Goal: Entertainment & Leisure: Consume media (video, audio)

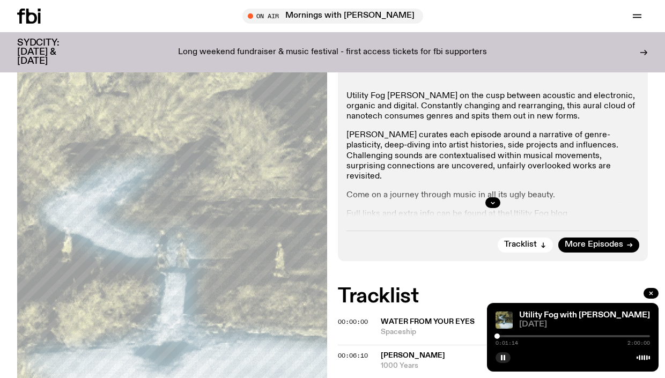
scroll to position [221, 0]
click at [361, 317] on span "00:00:00" at bounding box center [353, 321] width 30 height 9
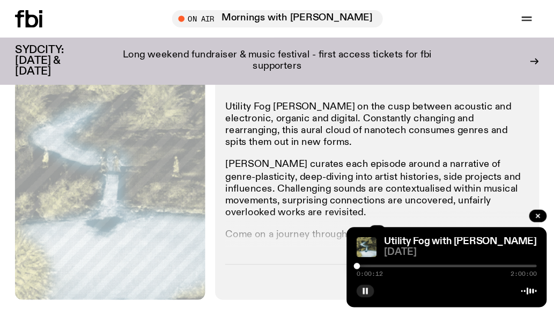
scroll to position [221, 0]
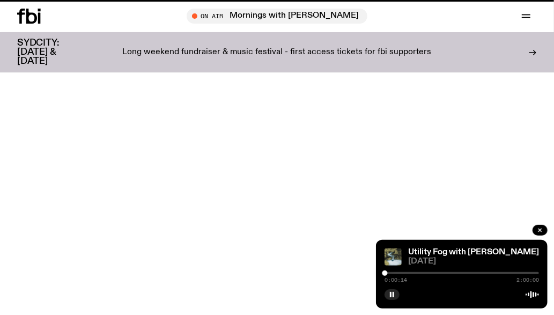
scroll to position [663, 0]
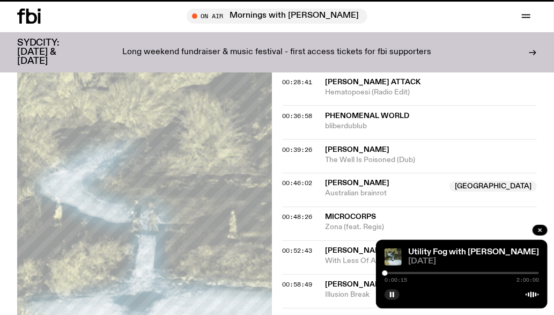
scroll to position [221, 0]
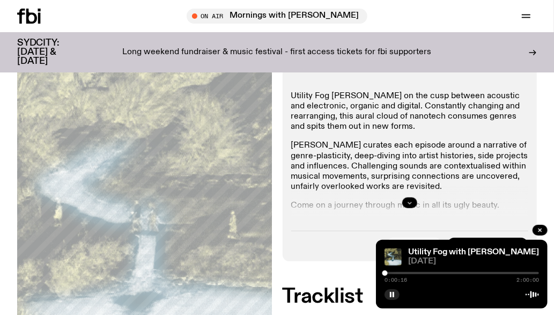
click at [412, 203] on icon "button" at bounding box center [409, 202] width 6 height 6
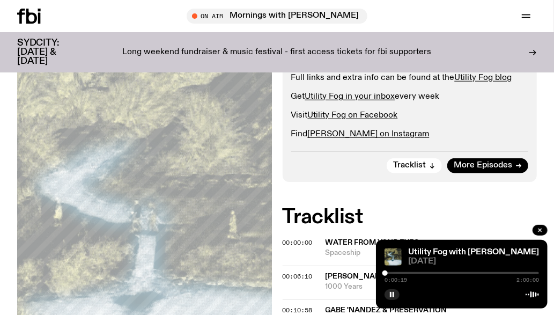
scroll to position [377, 0]
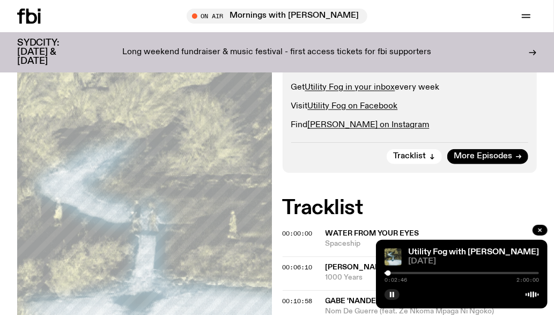
click at [388, 272] on div at bounding box center [388, 272] width 5 height 5
click at [304, 266] on span "00:06:10" at bounding box center [298, 267] width 30 height 9
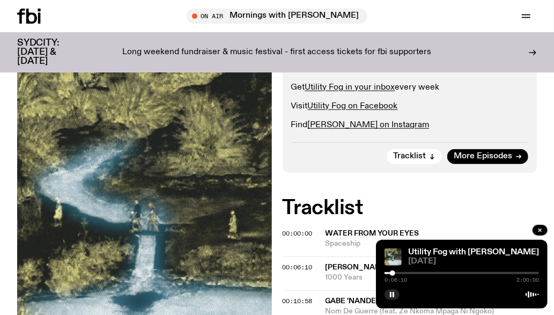
click at [395, 273] on div at bounding box center [392, 272] width 5 height 5
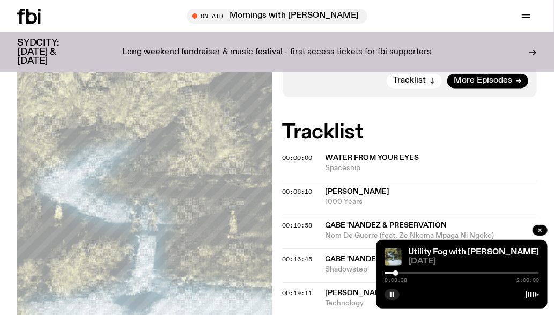
scroll to position [453, 0]
click at [310, 222] on span "00:10:58" at bounding box center [298, 224] width 30 height 9
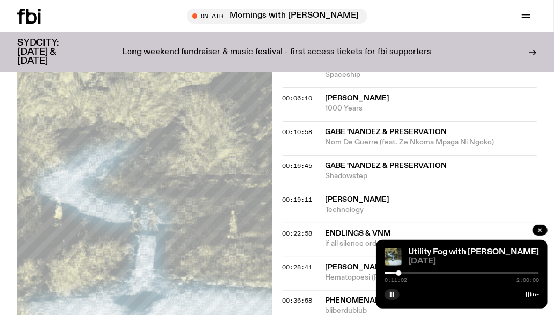
scroll to position [547, 0]
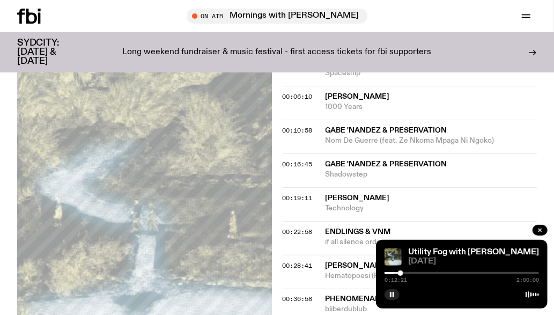
click at [401, 272] on div at bounding box center [400, 272] width 5 height 5
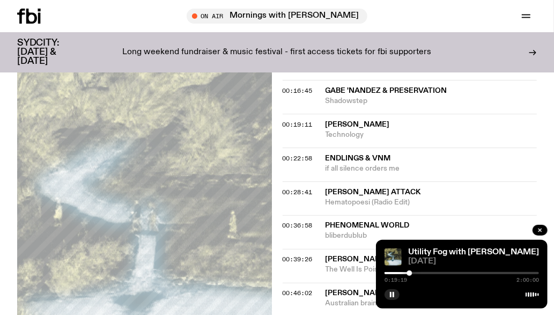
scroll to position [619, 0]
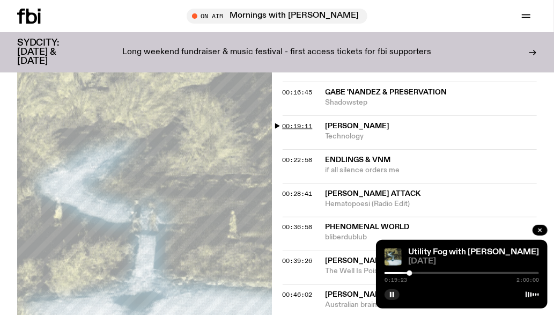
click at [294, 124] on span "00:19:11" at bounding box center [298, 126] width 30 height 9
click at [292, 88] on span "00:16:45" at bounding box center [298, 92] width 30 height 9
click at [304, 123] on span "00:19:11" at bounding box center [298, 126] width 30 height 9
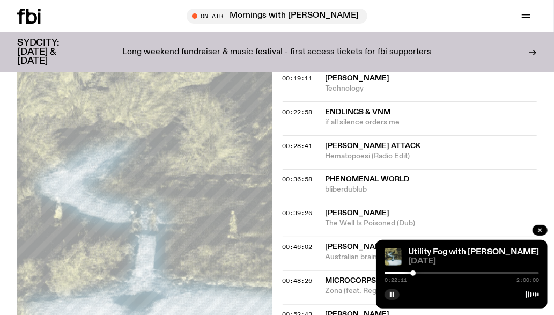
scroll to position [672, 0]
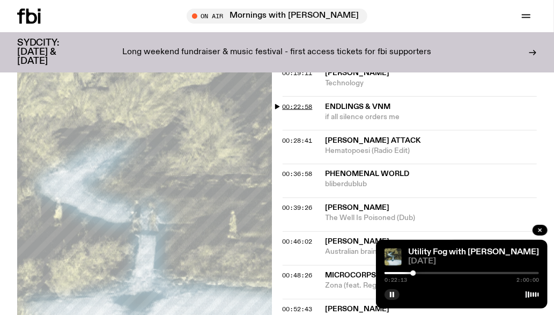
click at [304, 106] on span "00:22:58" at bounding box center [298, 106] width 30 height 9
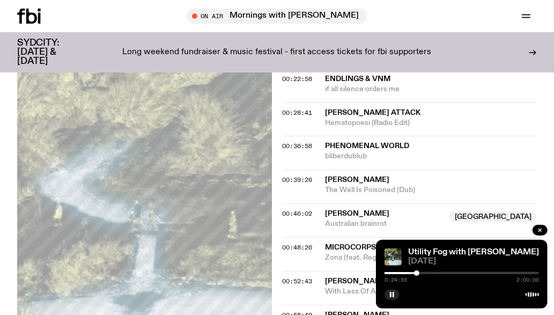
scroll to position [704, 0]
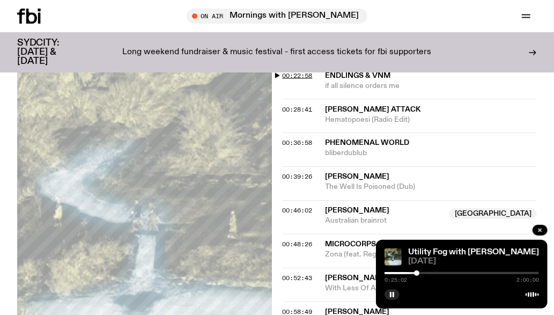
click at [300, 73] on span "00:22:58" at bounding box center [298, 75] width 30 height 9
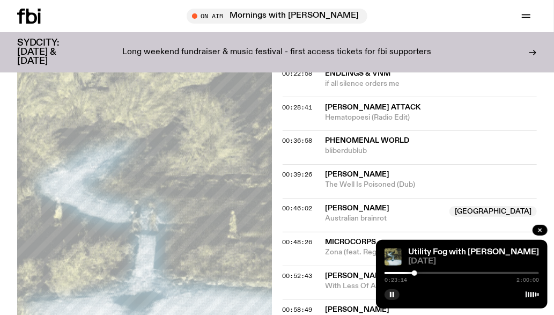
scroll to position [706, 0]
click at [303, 72] on span "00:22:58" at bounding box center [298, 73] width 30 height 9
click at [419, 273] on div at bounding box center [419, 272] width 5 height 5
click at [419, 274] on div at bounding box center [418, 272] width 5 height 5
click at [417, 275] on div at bounding box center [417, 272] width 5 height 5
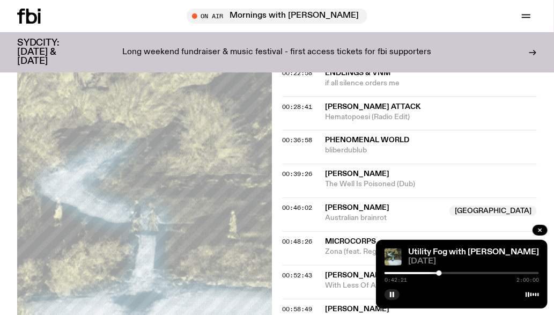
click at [439, 273] on div at bounding box center [438, 272] width 5 height 5
click at [440, 273] on div at bounding box center [439, 272] width 5 height 5
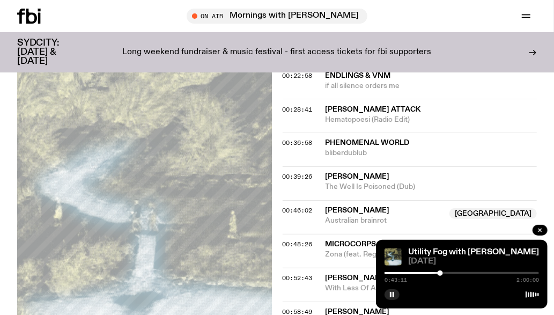
click at [440, 273] on div at bounding box center [440, 272] width 5 height 5
click at [441, 273] on div at bounding box center [440, 272] width 5 height 5
click at [440, 273] on div at bounding box center [440, 272] width 5 height 5
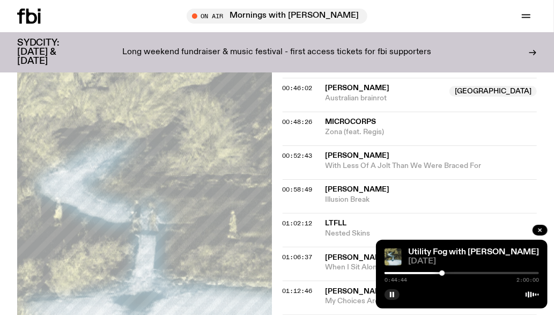
scroll to position [831, 0]
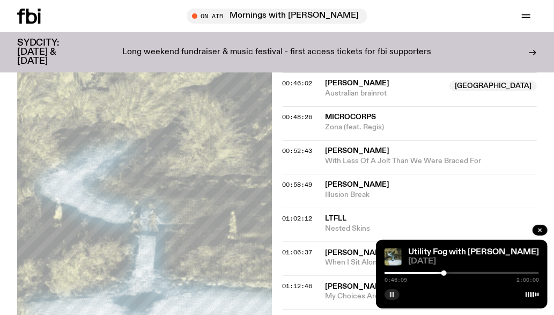
click at [391, 297] on rect "button" at bounding box center [391, 294] width 2 height 5
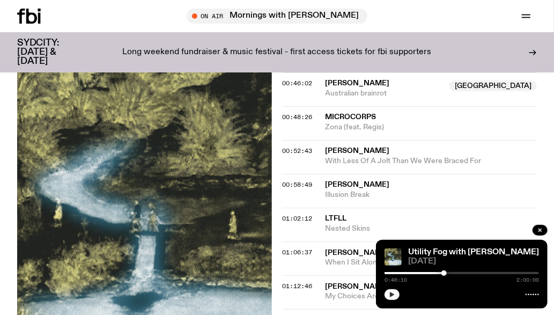
click at [395, 298] on button "button" at bounding box center [391, 294] width 15 height 11
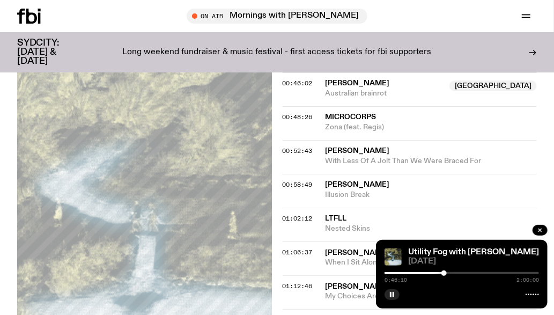
click at [294, 80] on span "00:46:02" at bounding box center [298, 83] width 30 height 9
click at [302, 82] on span "00:46:02" at bounding box center [298, 83] width 30 height 9
click at [388, 291] on button "button" at bounding box center [391, 294] width 15 height 11
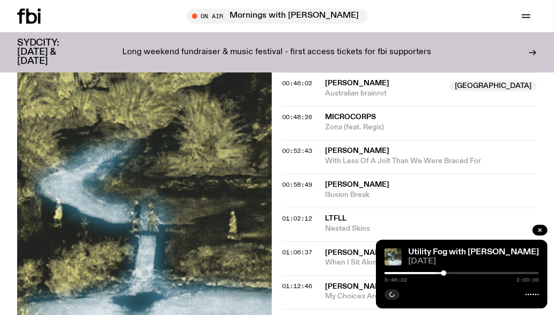
click at [440, 273] on div at bounding box center [366, 273] width 154 height 2
click at [442, 273] on div at bounding box center [442, 272] width 5 height 5
click at [302, 82] on span "00:46:02" at bounding box center [298, 83] width 30 height 9
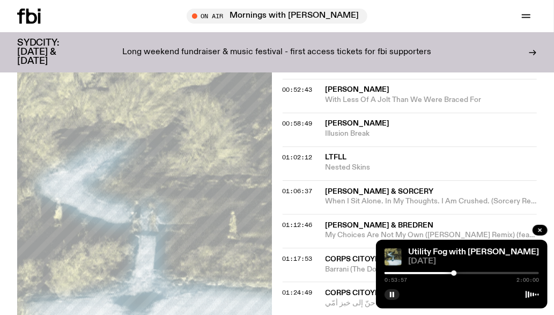
scroll to position [904, 0]
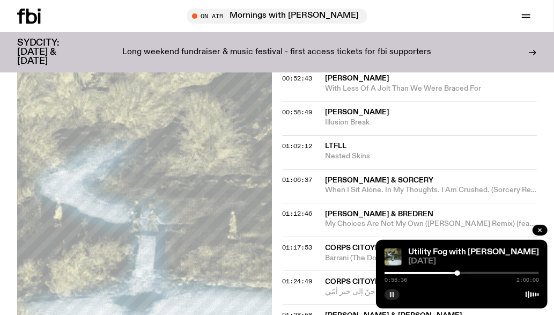
click at [394, 294] on rect "button" at bounding box center [394, 294] width 2 height 5
click at [394, 294] on icon "button" at bounding box center [392, 294] width 5 height 5
click at [392, 297] on icon "button" at bounding box center [392, 294] width 6 height 6
click at [391, 297] on icon "button" at bounding box center [392, 294] width 6 height 6
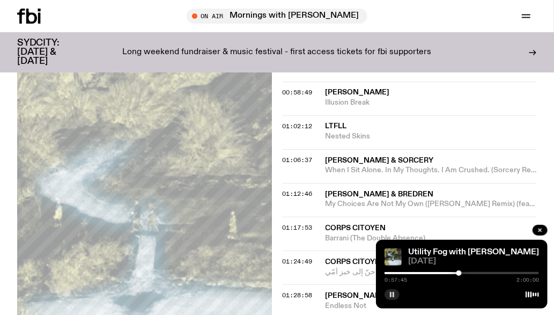
scroll to position [924, 0]
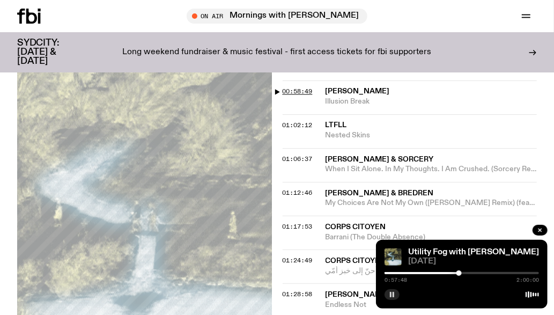
click at [299, 87] on span "00:58:49" at bounding box center [298, 91] width 30 height 9
click at [461, 273] on div at bounding box center [460, 272] width 5 height 5
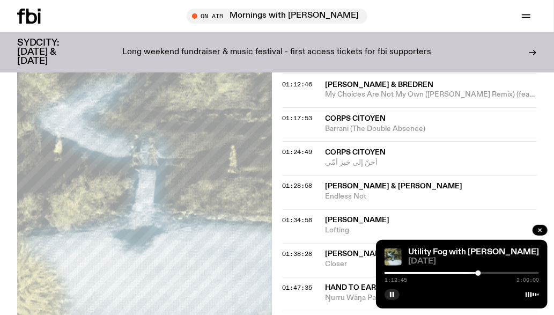
scroll to position [1034, 0]
